Goal: Transaction & Acquisition: Subscribe to service/newsletter

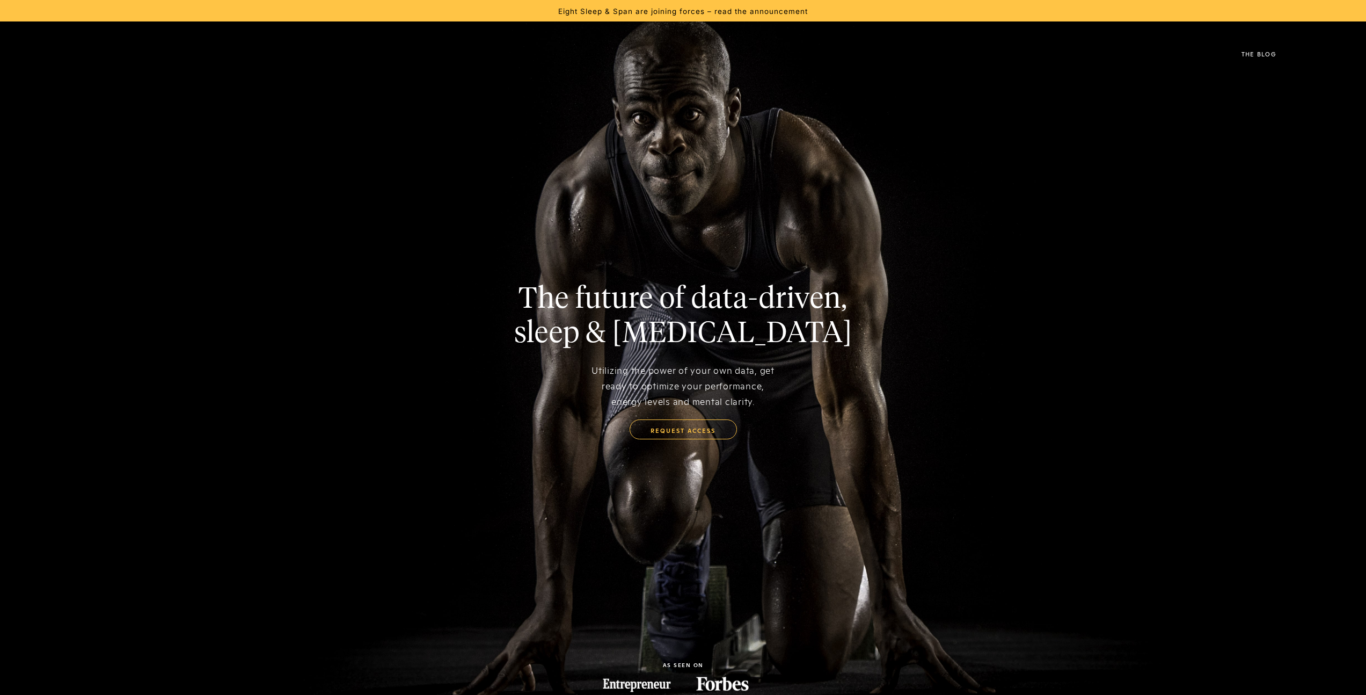
click at [120, 67] on div "The Blog" at bounding box center [683, 53] width 1230 height 43
click at [74, 61] on img at bounding box center [74, 54] width 0 height 26
click at [688, 429] on link "request access" at bounding box center [683, 429] width 107 height 20
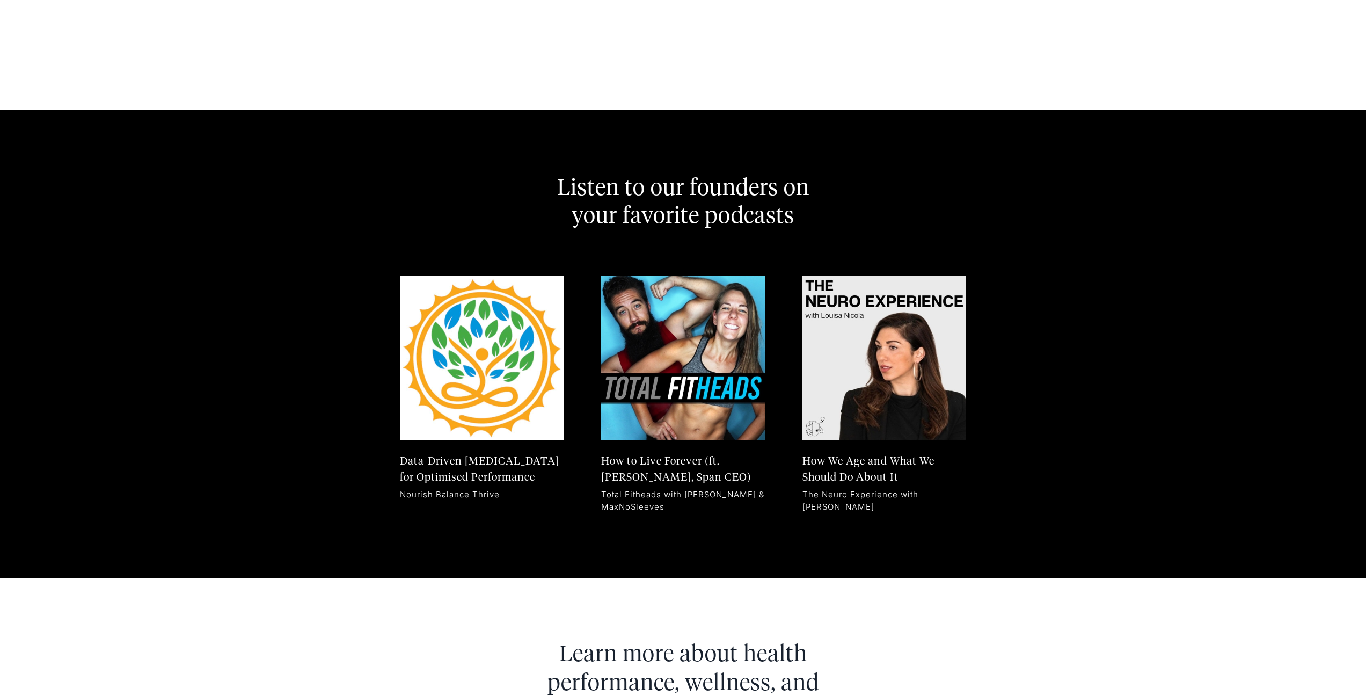
scroll to position [6385, 0]
